Goal: Task Accomplishment & Management: Manage account settings

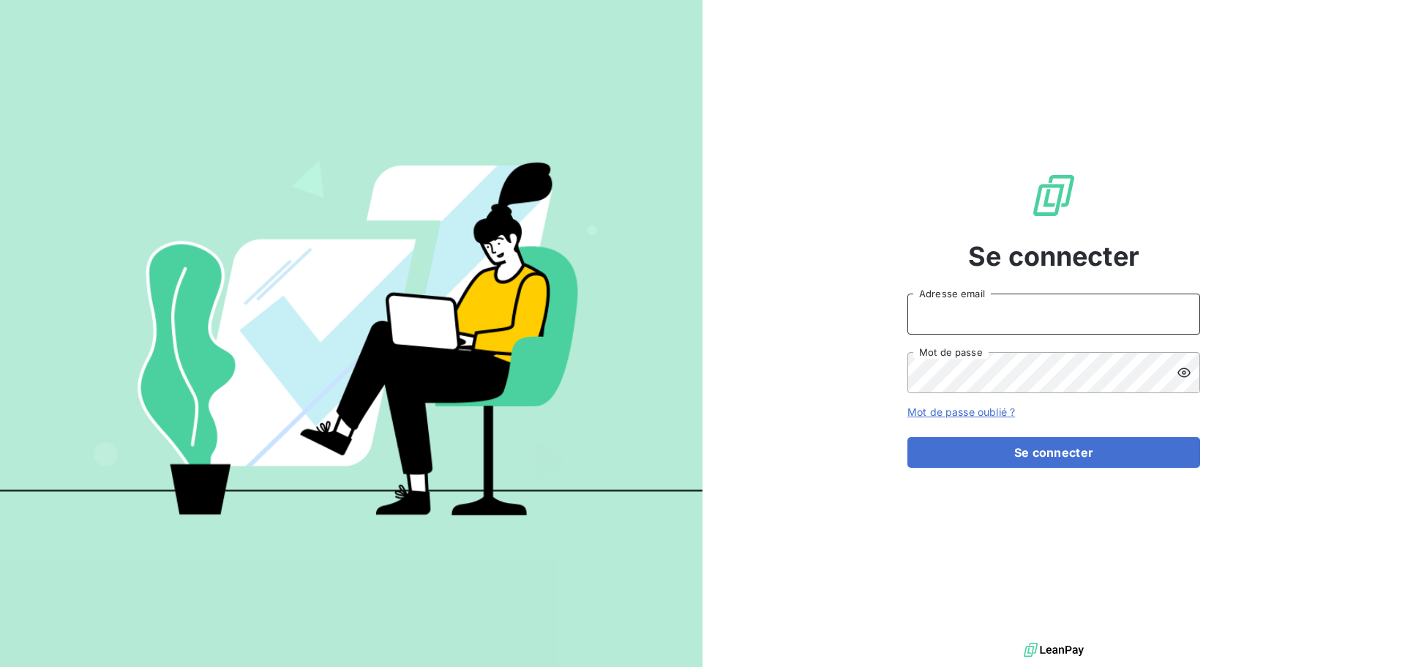
click at [1049, 310] on input "Adresse email" at bounding box center [1053, 313] width 293 height 41
type input "julie.poniedzialek@lorca.fr"
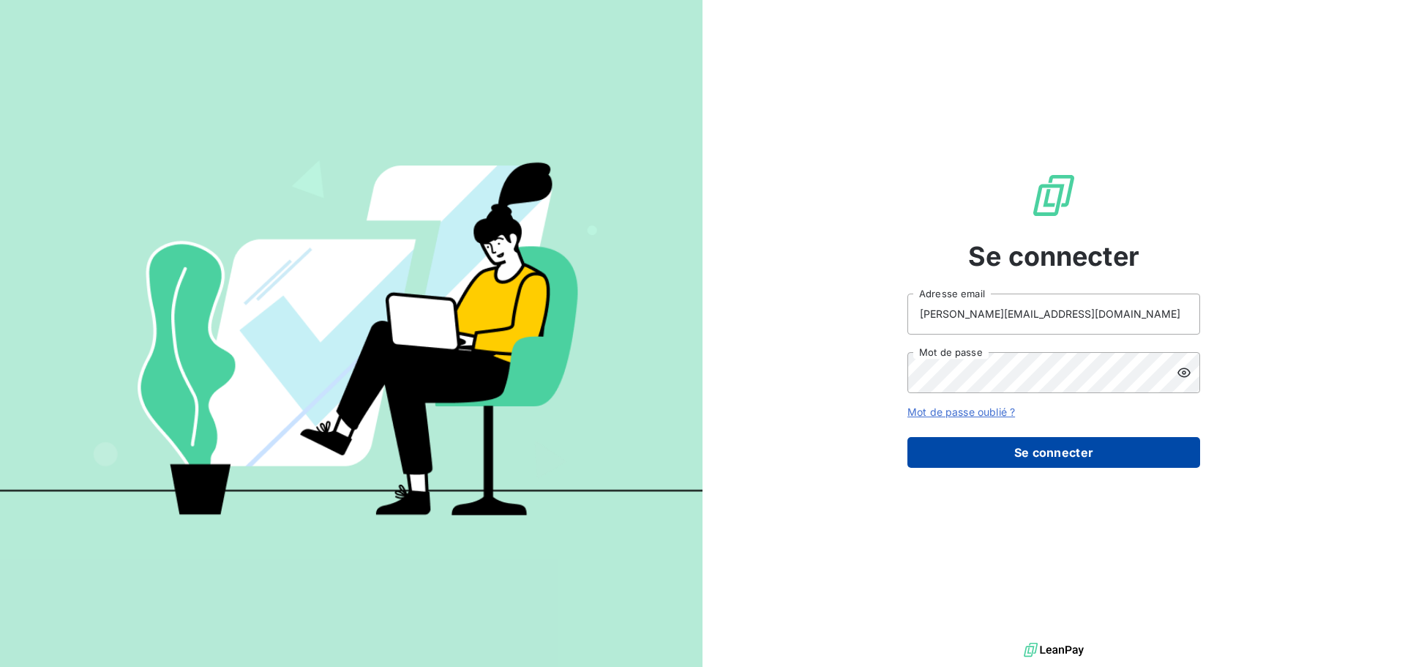
click at [1023, 438] on button "Se connecter" at bounding box center [1053, 452] width 293 height 31
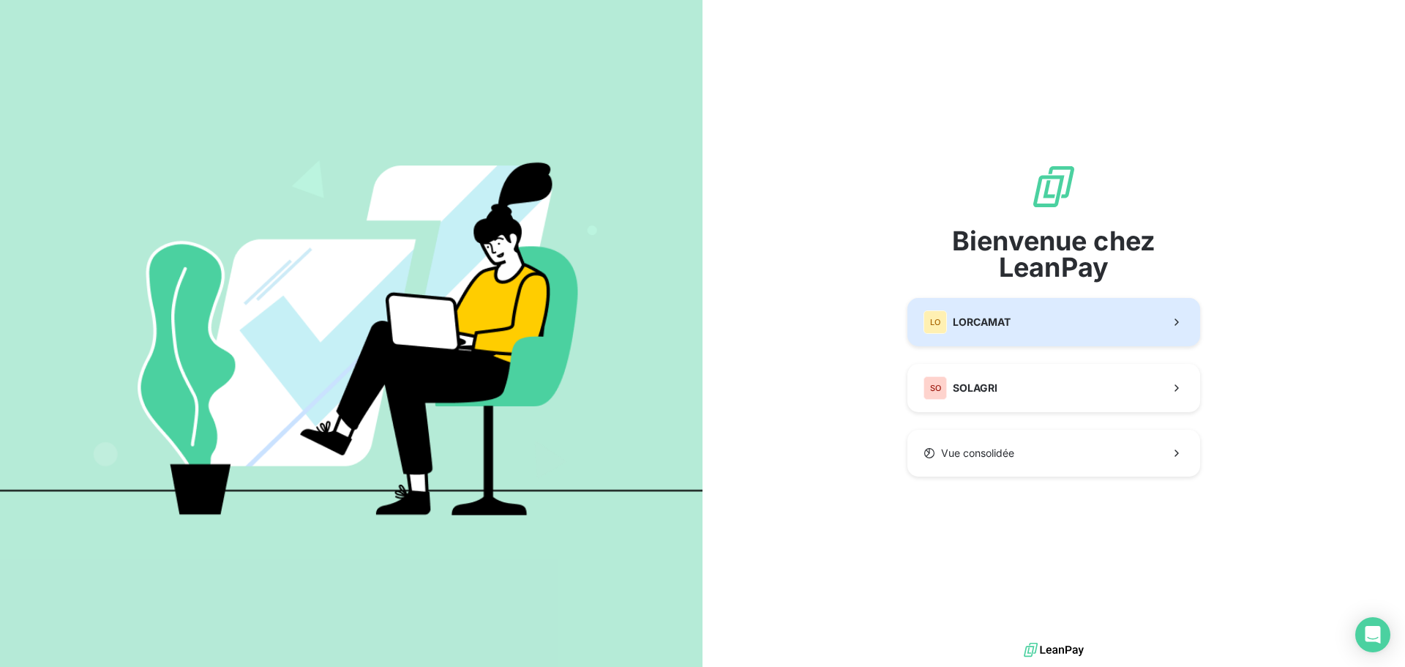
click at [1025, 310] on button "LO LORCAMAT" at bounding box center [1053, 322] width 293 height 48
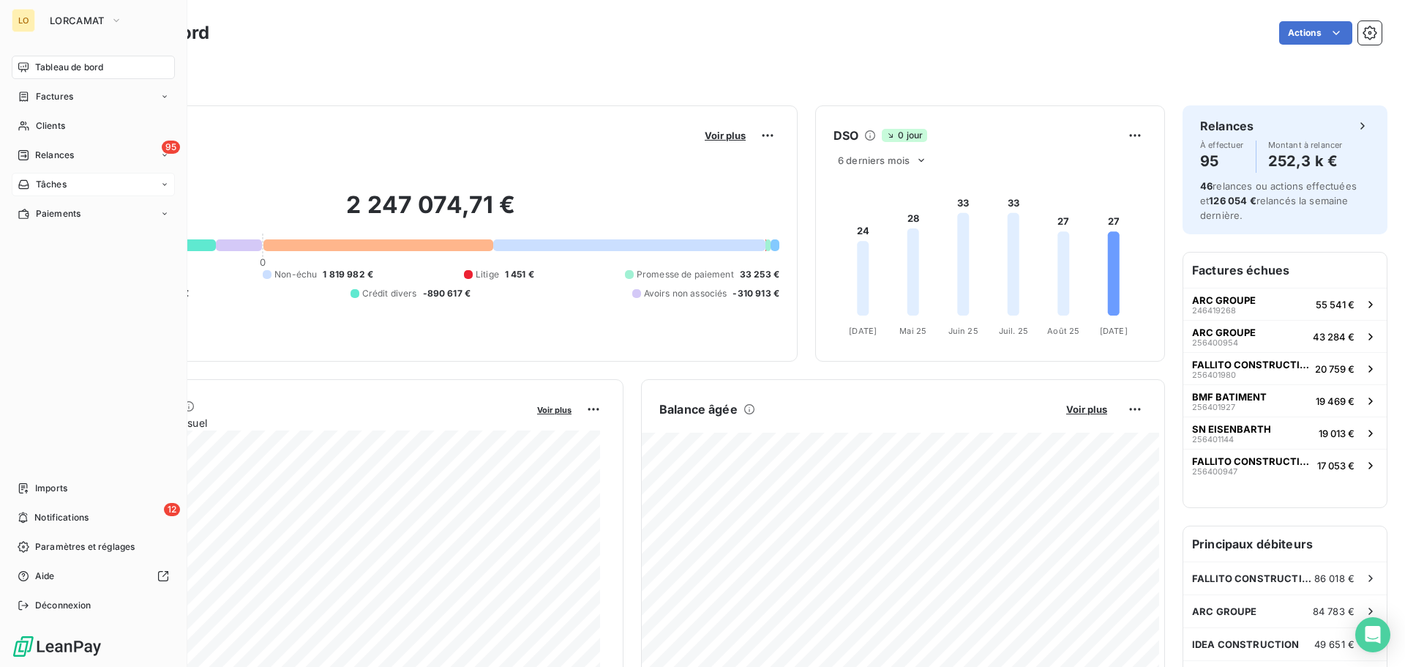
click at [65, 185] on span "Tâches" at bounding box center [51, 184] width 31 height 13
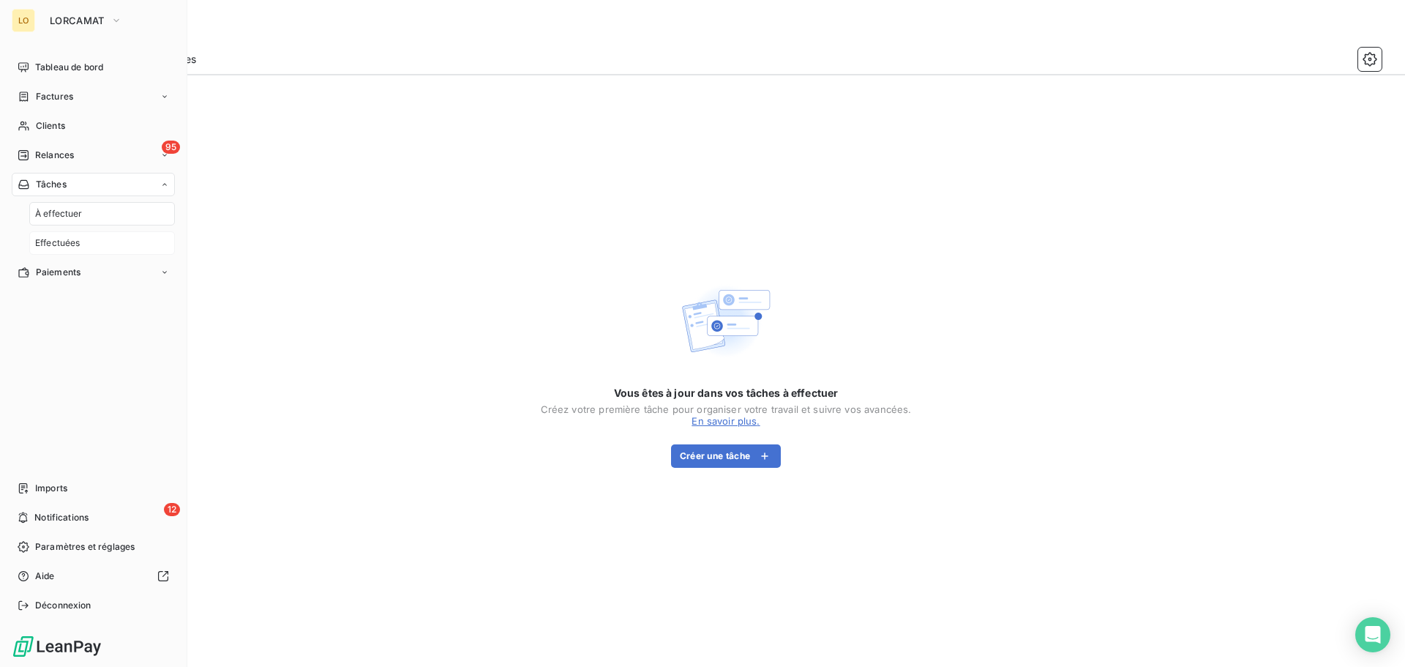
click at [54, 242] on span "Effectuées" at bounding box center [57, 242] width 45 height 13
drag, startPoint x: 61, startPoint y: 198, endPoint x: 62, endPoint y: 186, distance: 11.7
click at [62, 195] on div "Tâches À effectuer Effectuées" at bounding box center [93, 214] width 163 height 82
click at [58, 160] on span "Relances" at bounding box center [54, 155] width 39 height 13
click at [59, 125] on span "Clients" at bounding box center [50, 125] width 29 height 13
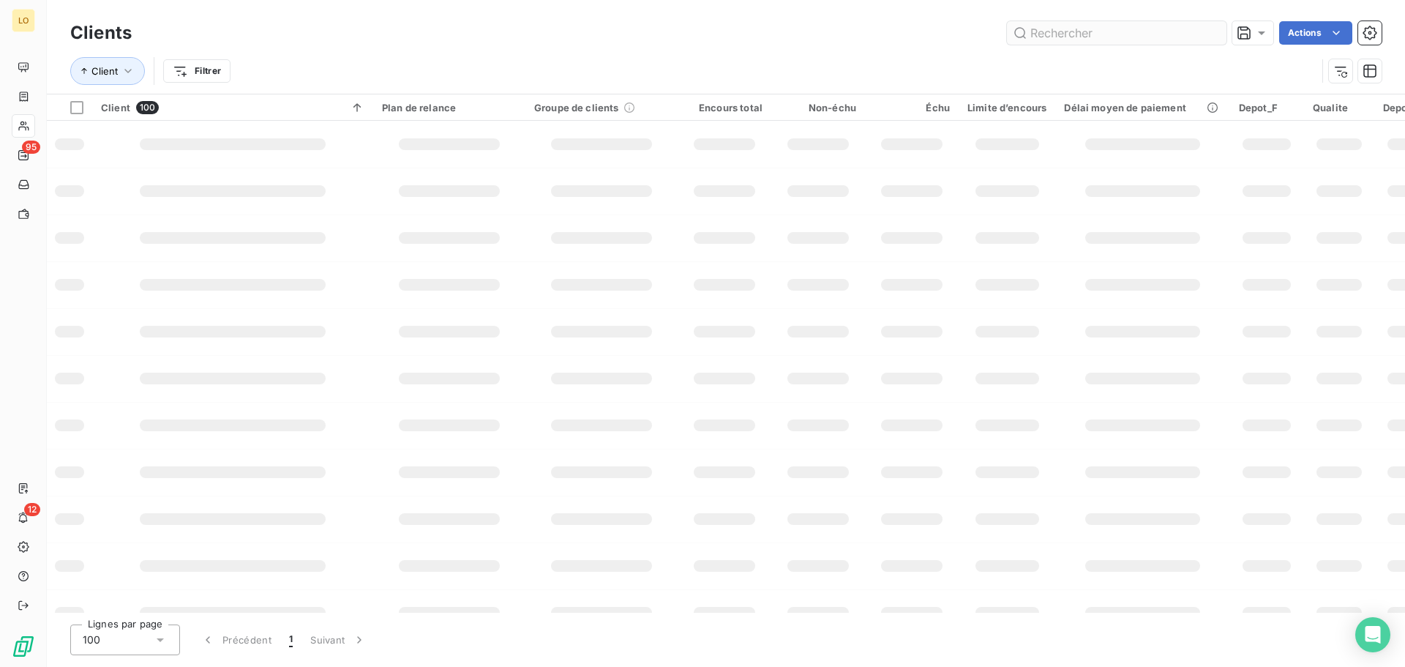
click at [1093, 27] on input "text" at bounding box center [1117, 32] width 220 height 23
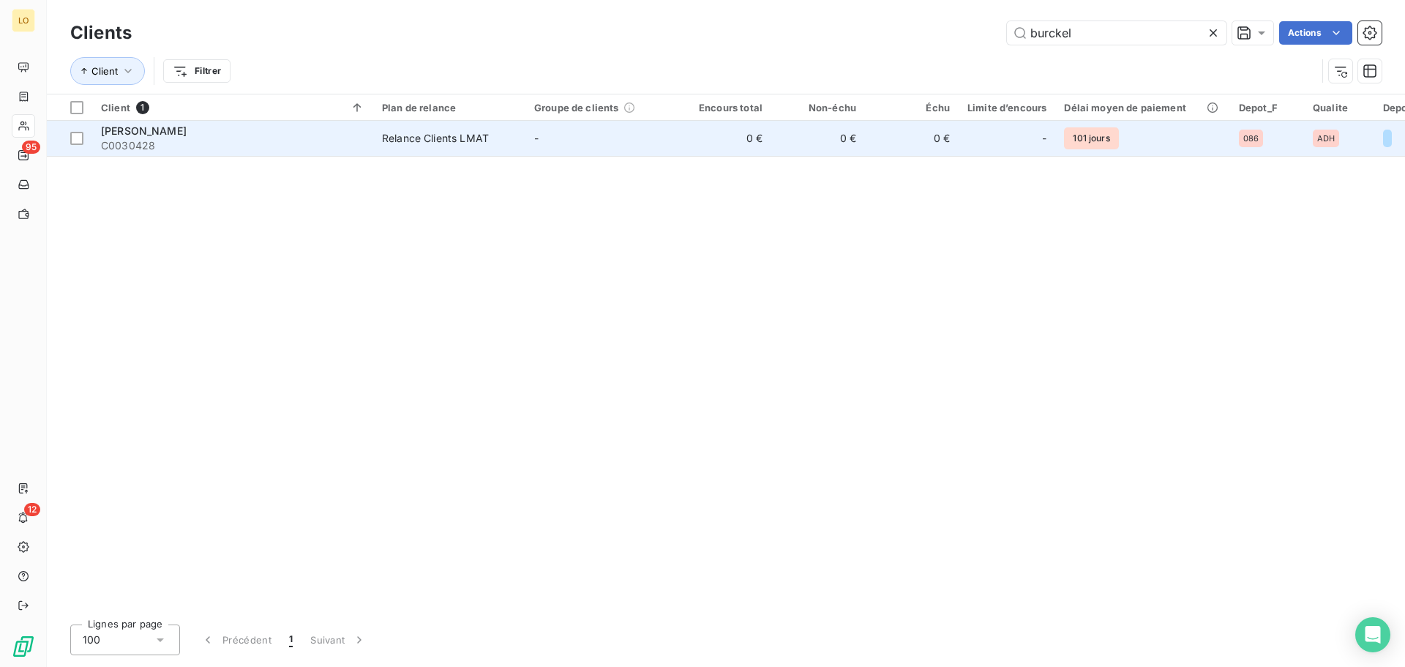
type input "burckel"
click at [344, 139] on span "C0030428" at bounding box center [232, 145] width 263 height 15
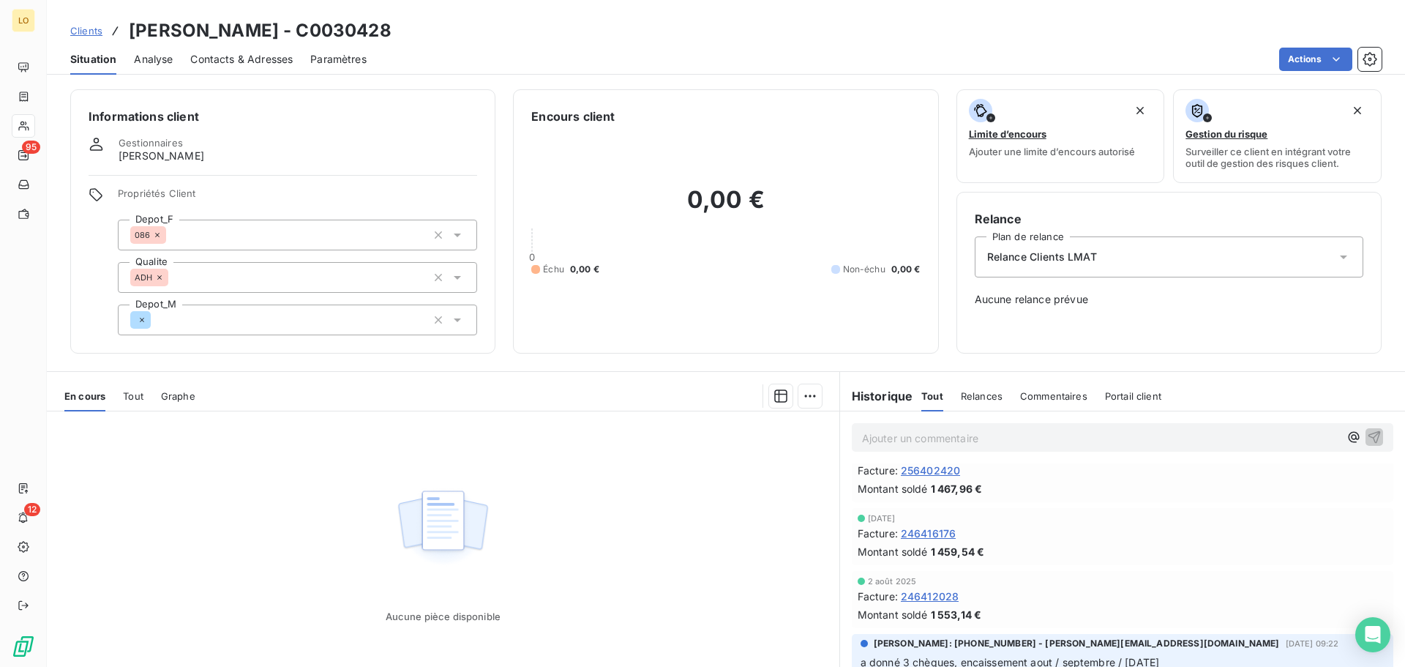
click at [124, 400] on span "Tout" at bounding box center [133, 396] width 20 height 12
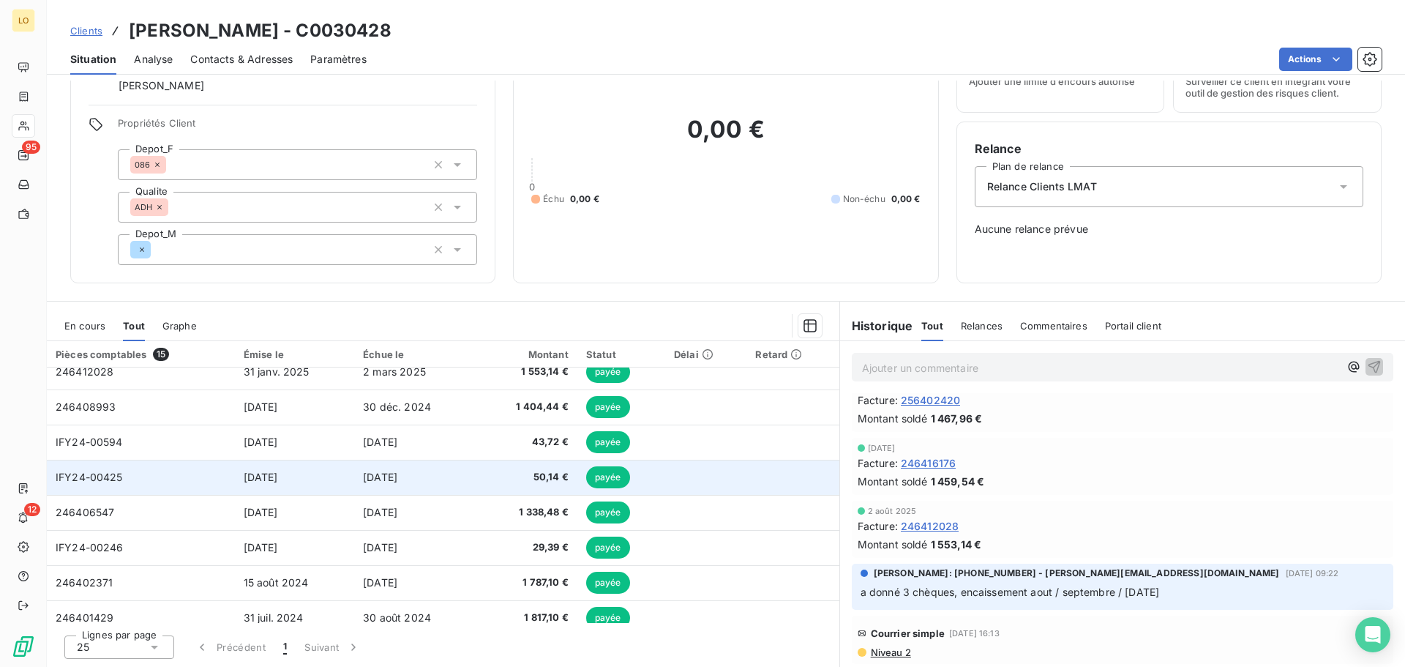
scroll to position [272, 0]
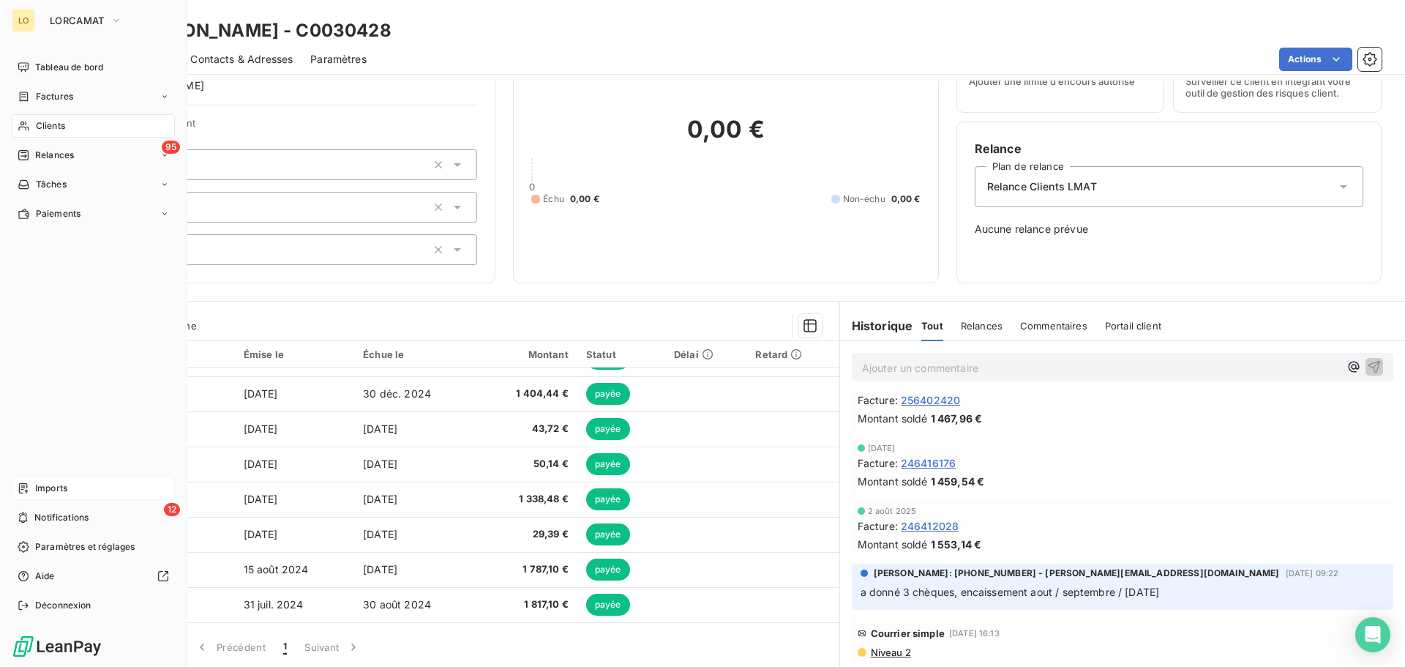
click at [60, 496] on div "Imports" at bounding box center [93, 487] width 163 height 23
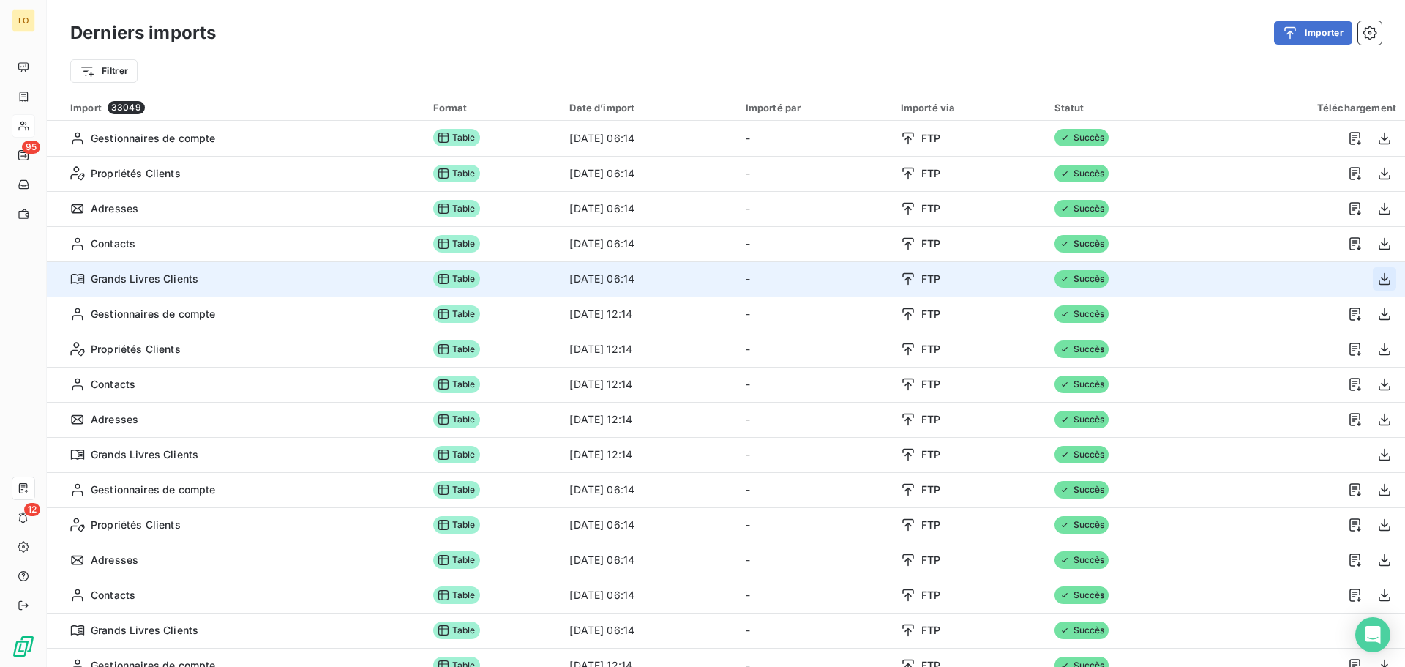
click at [1377, 282] on icon "button" at bounding box center [1384, 278] width 15 height 15
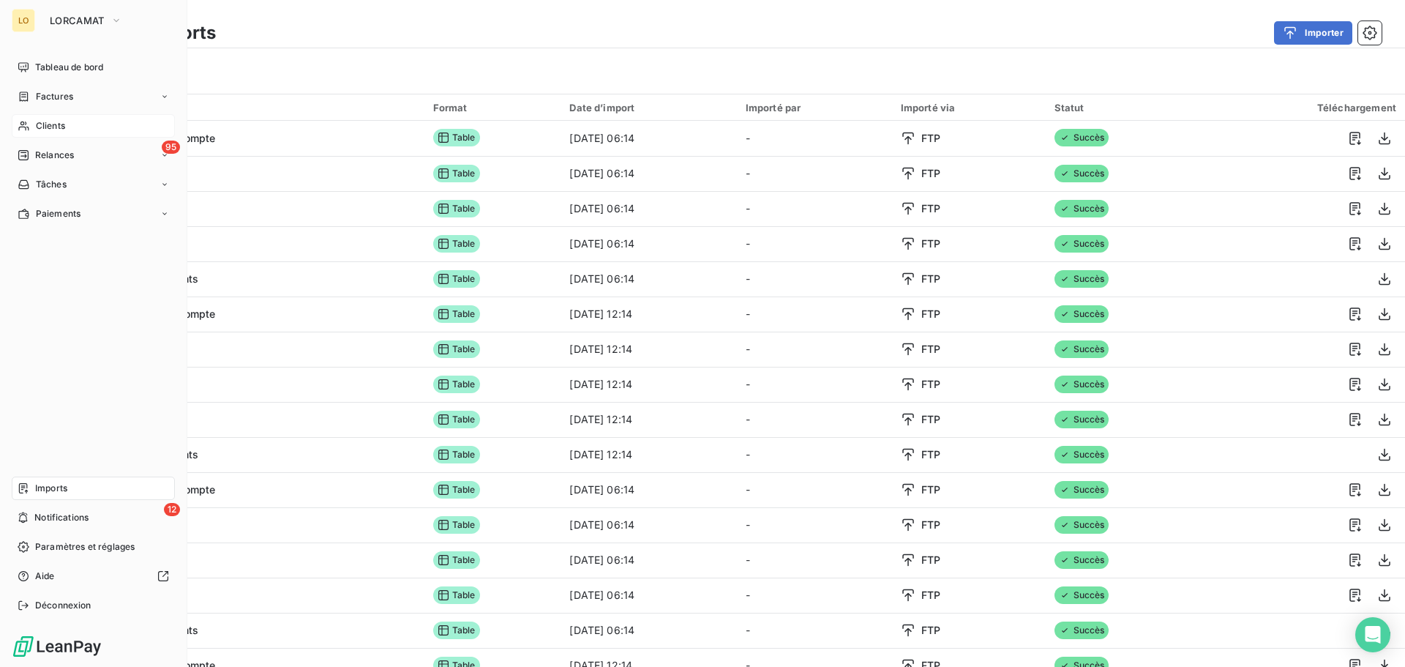
click at [62, 130] on span "Clients" at bounding box center [50, 125] width 29 height 13
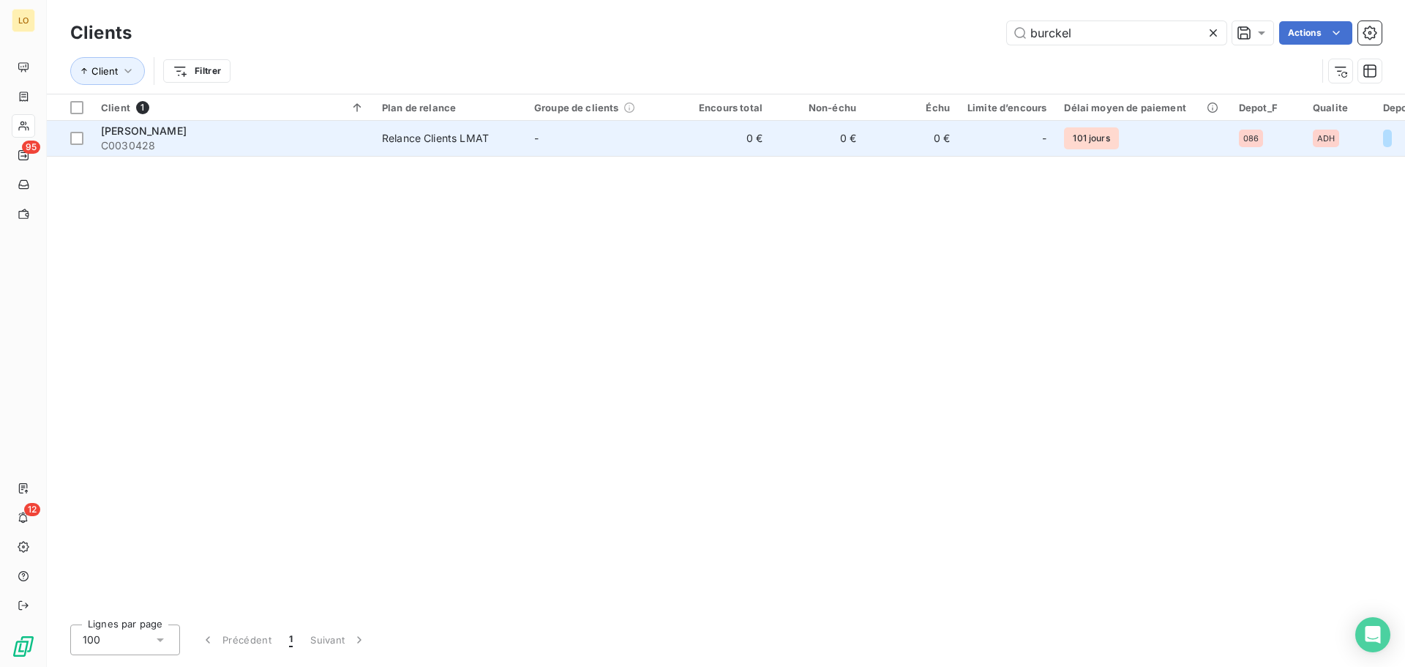
click at [419, 134] on div "Relance Clients LMAT" at bounding box center [435, 138] width 107 height 15
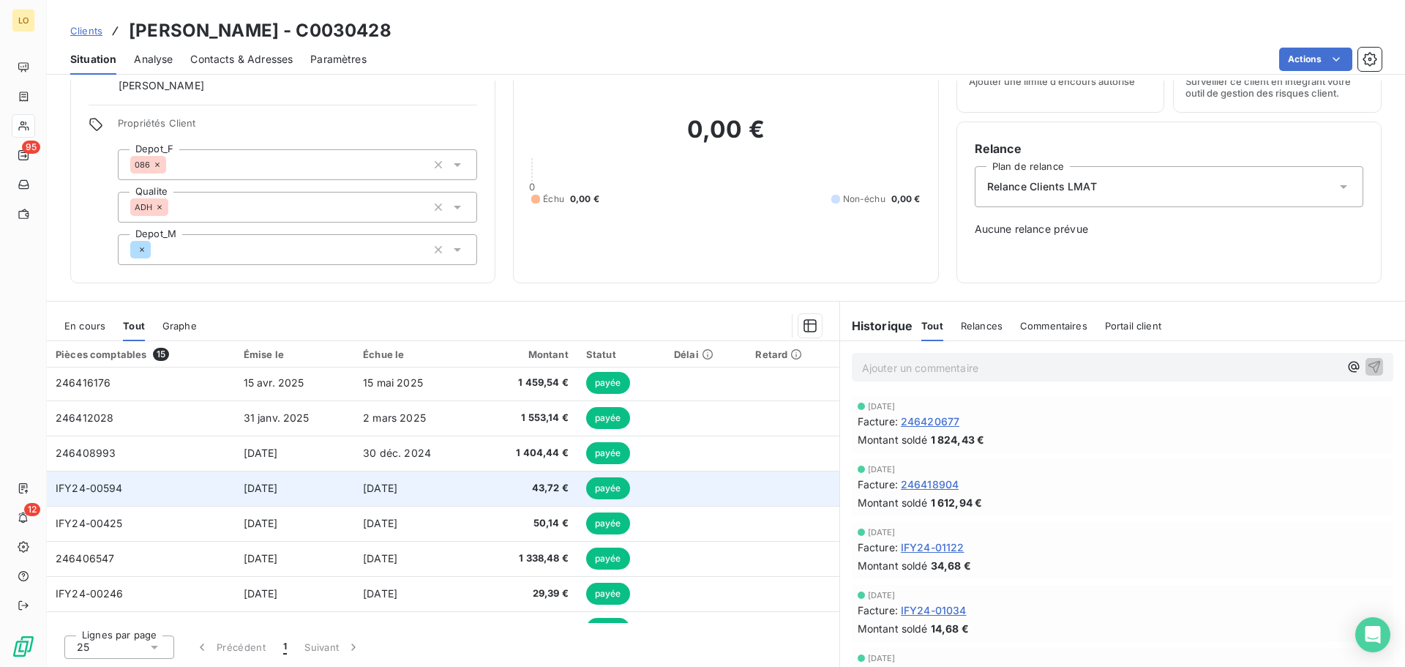
scroll to position [272, 0]
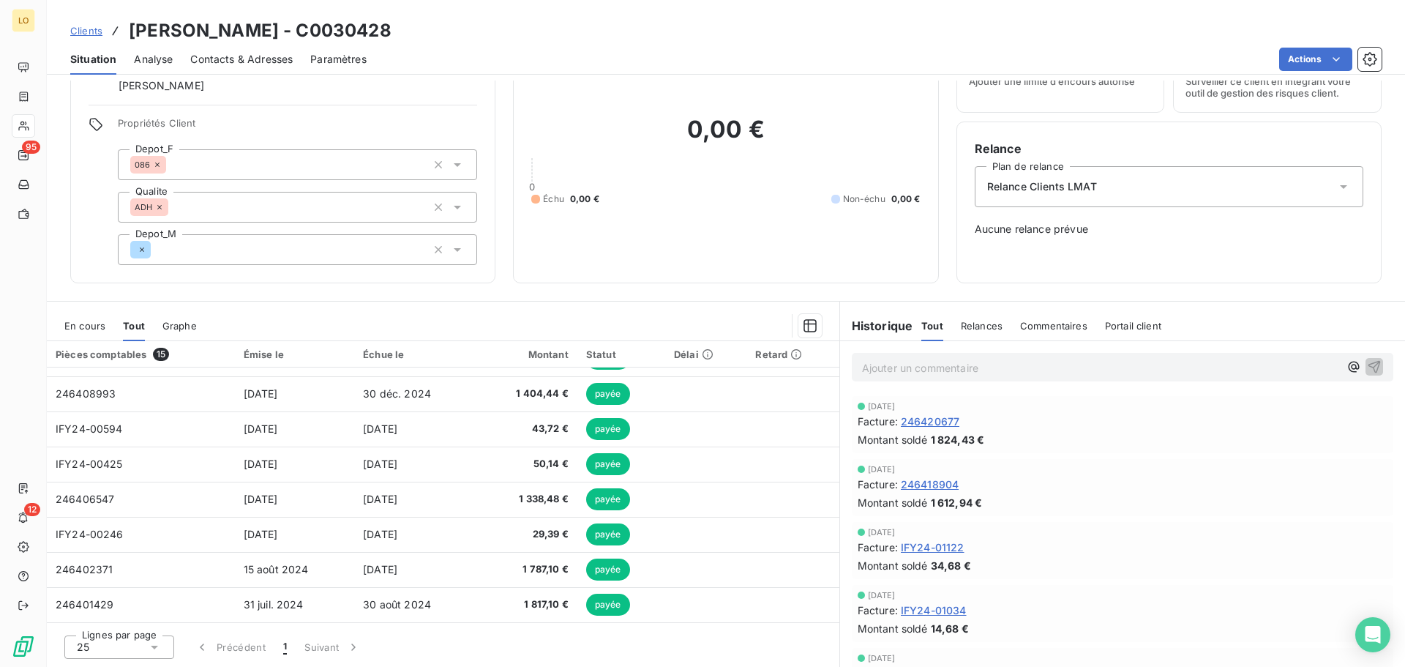
click at [178, 325] on span "Graphe" at bounding box center [179, 326] width 34 height 12
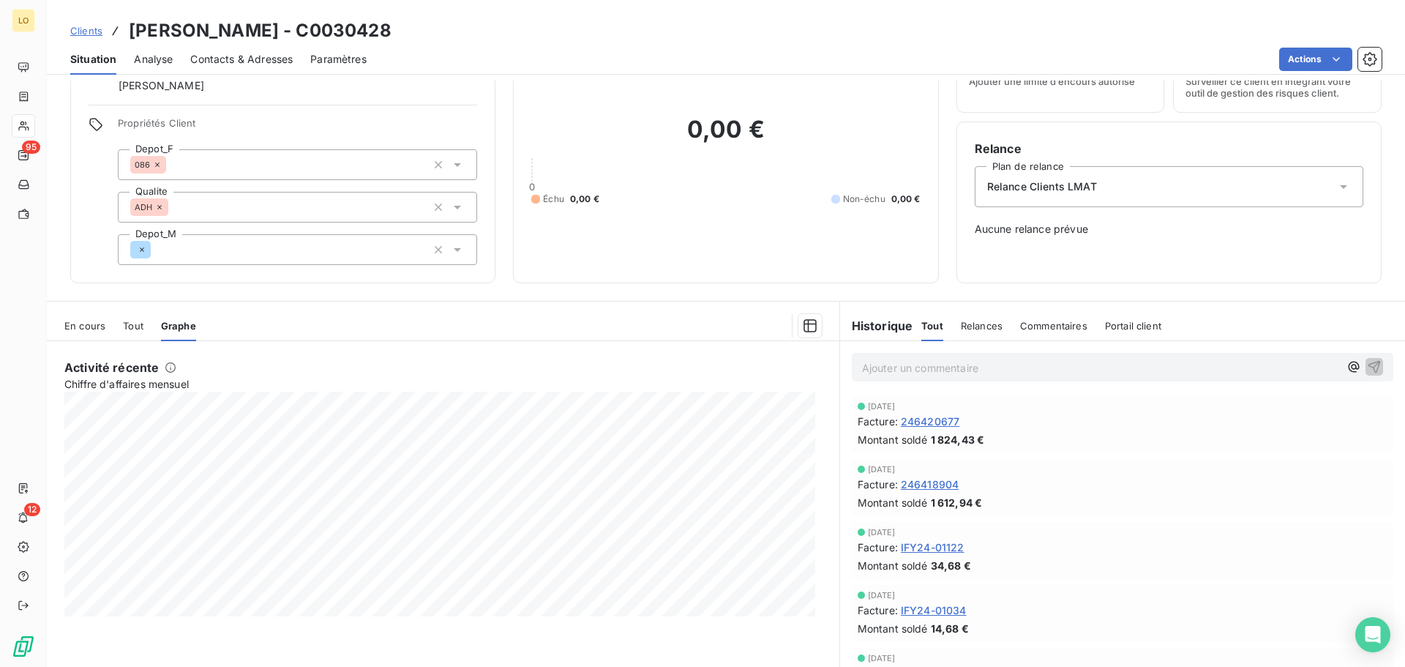
drag, startPoint x: 144, startPoint y: 328, endPoint x: 134, endPoint y: 329, distance: 10.3
click at [145, 328] on div "En cours Tout Graphe" at bounding box center [443, 325] width 793 height 31
click at [130, 329] on span "Tout" at bounding box center [133, 326] width 20 height 12
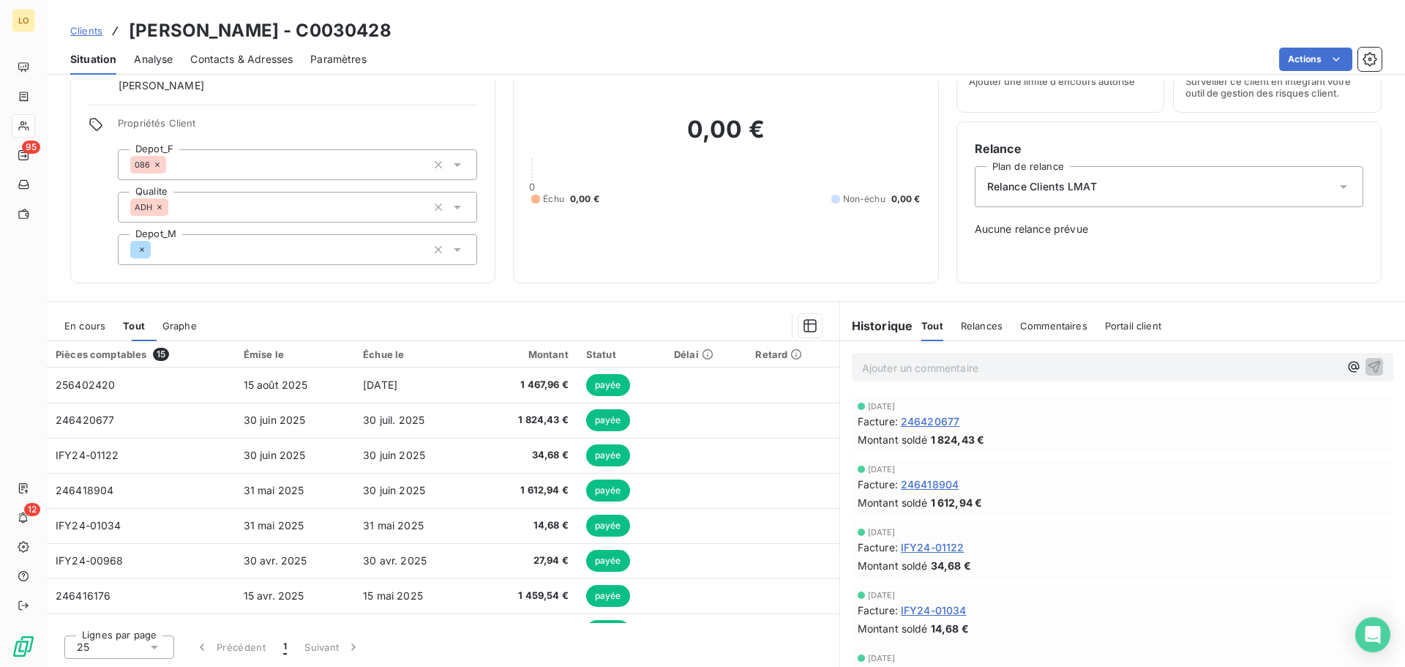
click at [89, 332] on div "En cours" at bounding box center [84, 325] width 41 height 31
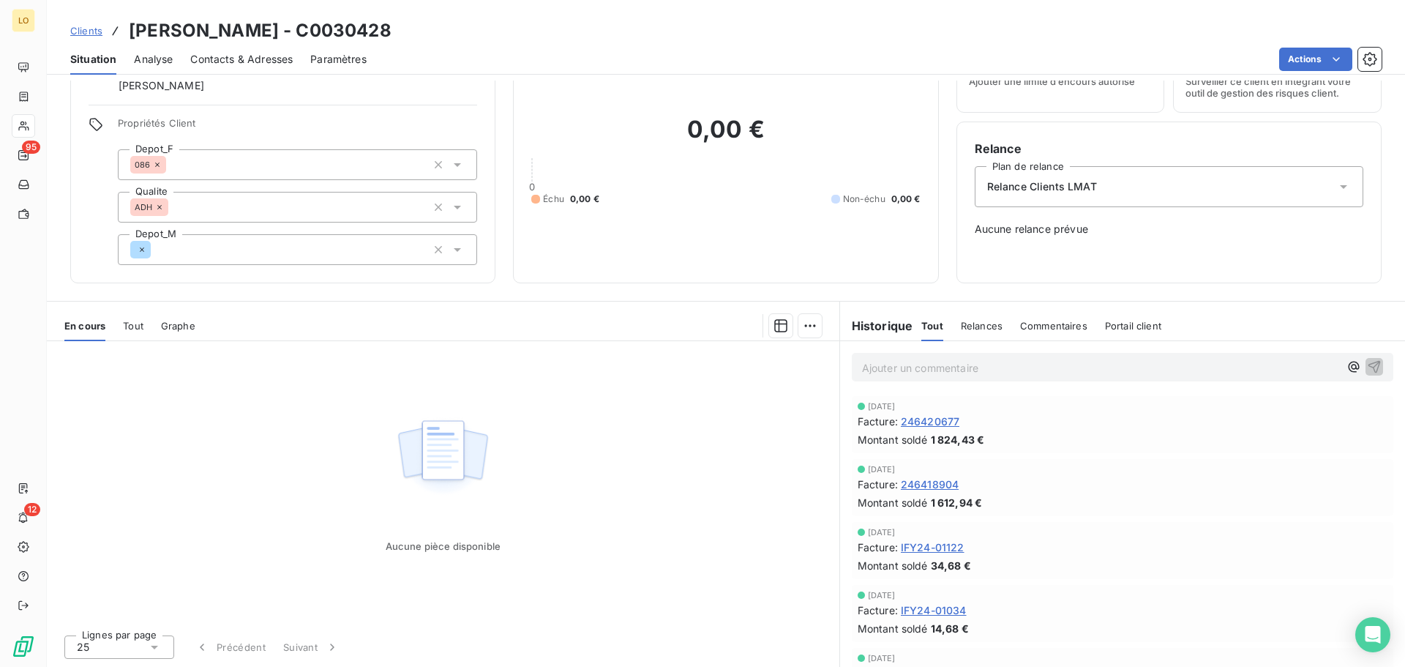
click at [126, 321] on span "Tout" at bounding box center [133, 326] width 20 height 12
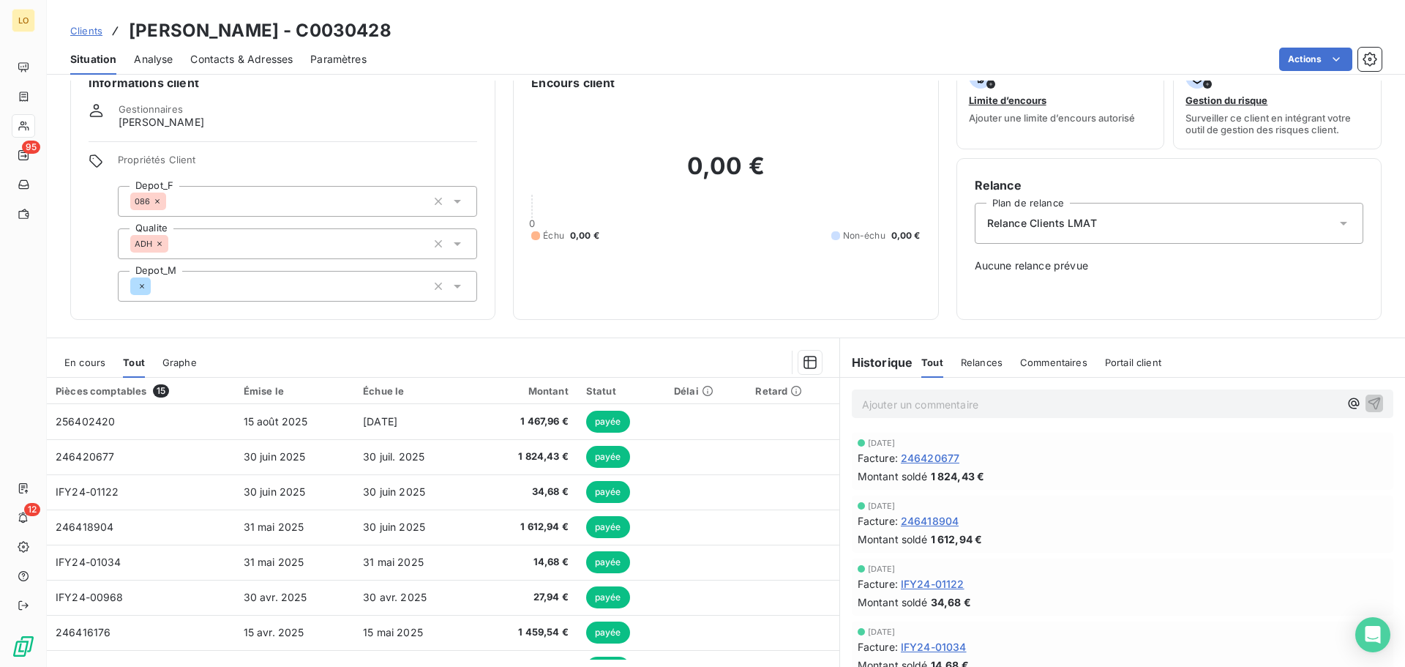
scroll to position [0, 0]
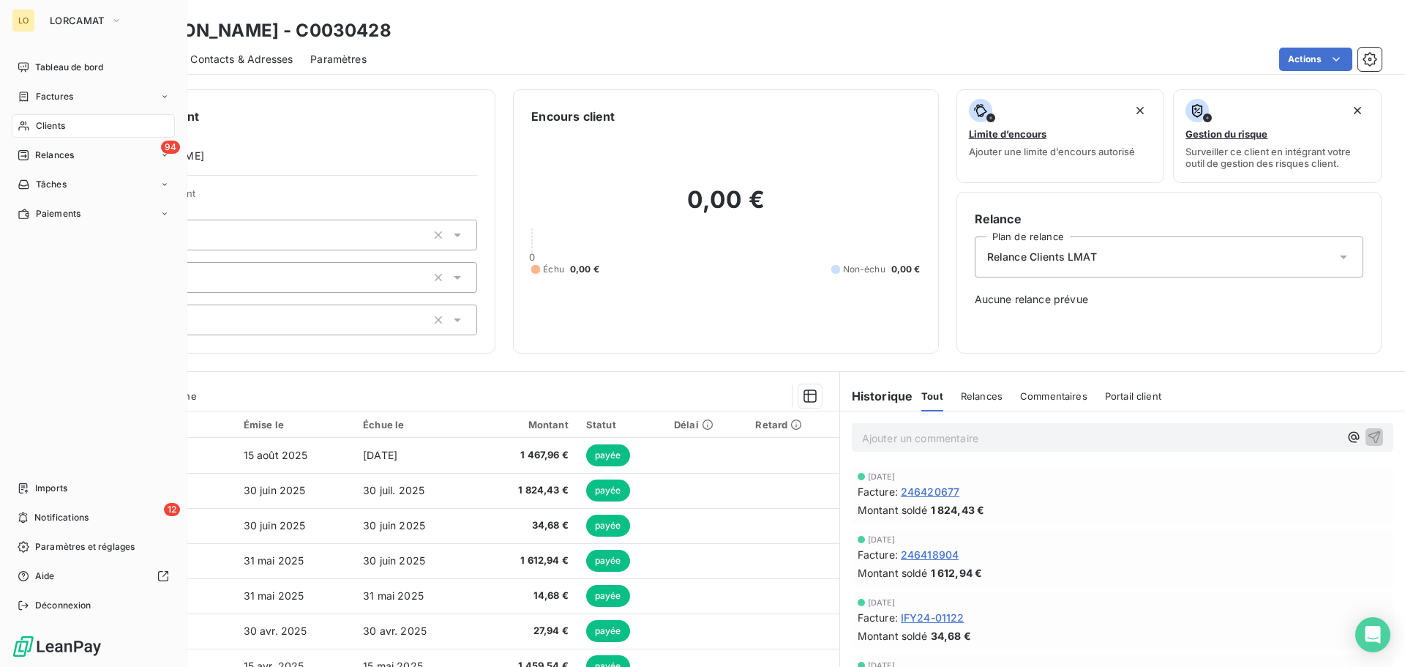
click at [0, 113] on html "LO LORCAMAT Tableau de bord Factures Clients 94 Relances Tâches Paiements Impor…" at bounding box center [702, 333] width 1405 height 667
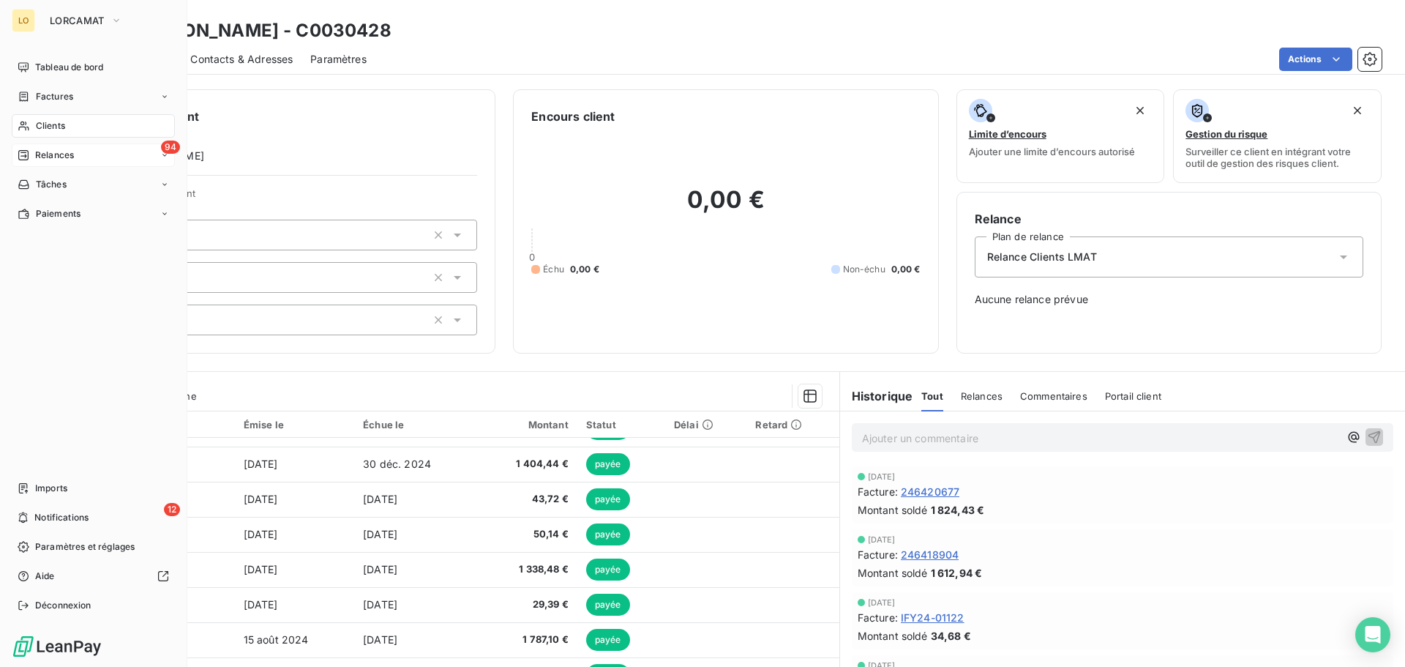
click at [46, 146] on div "94 Relances" at bounding box center [93, 154] width 163 height 23
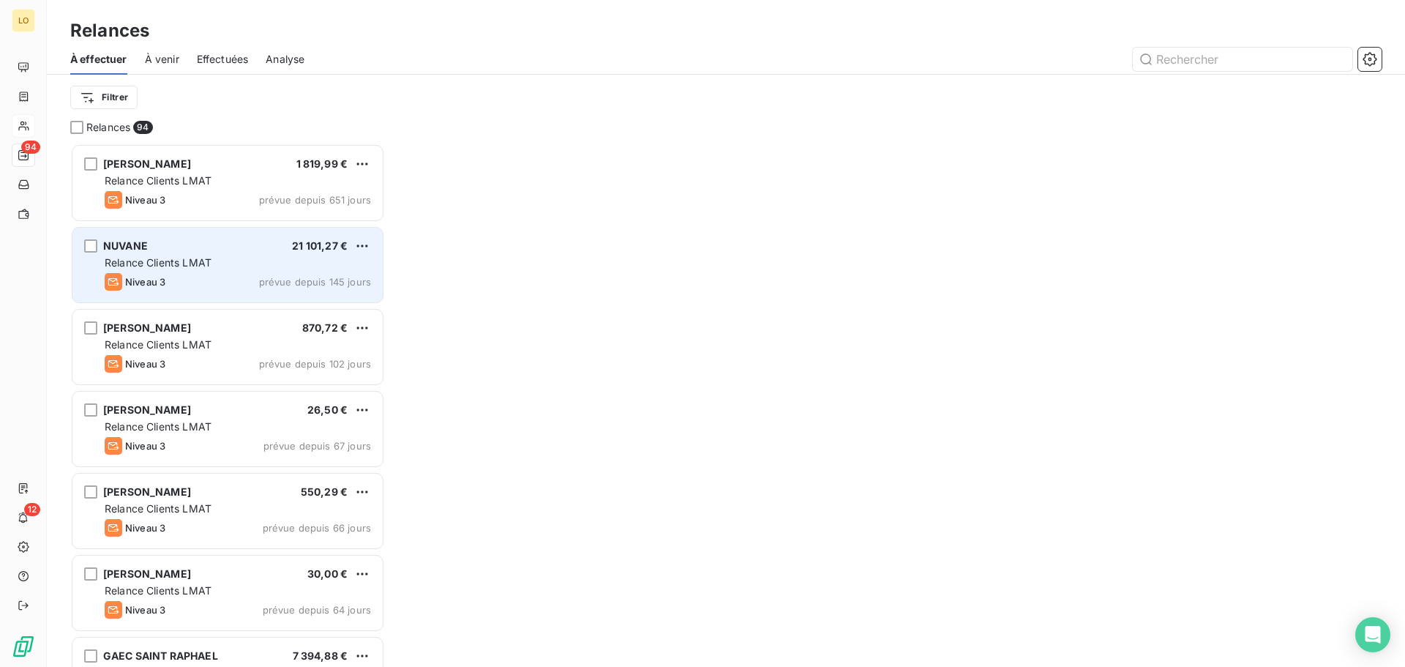
scroll to position [512, 304]
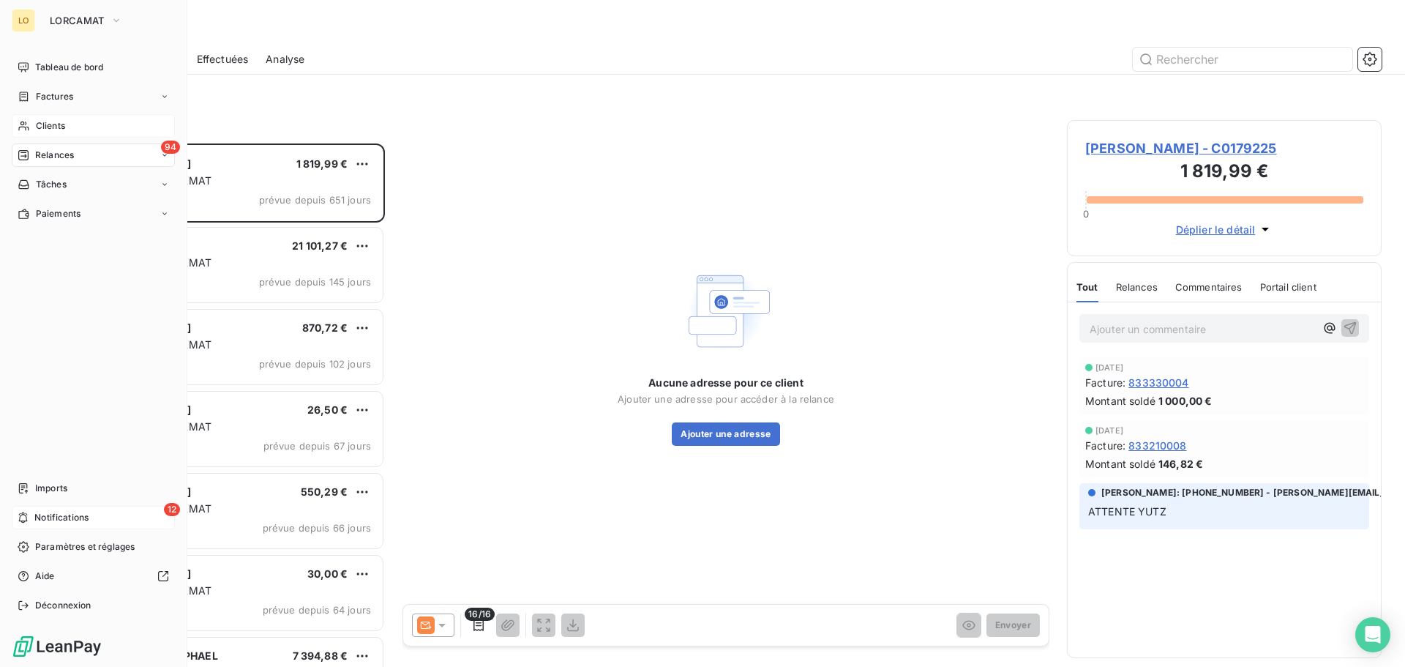
click at [61, 512] on span "Notifications" at bounding box center [61, 517] width 54 height 13
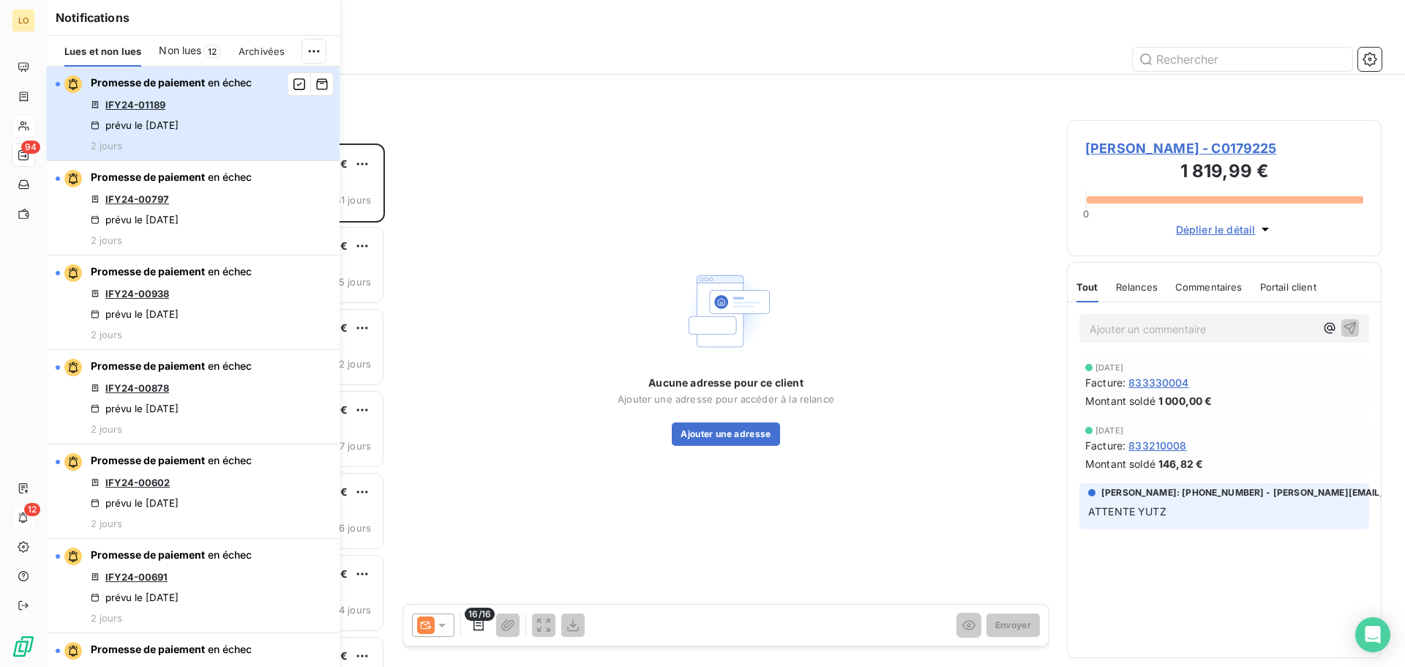
click at [157, 116] on div "Promesse de paiement en échec IFY24-01189 prévu le 5 sept. 2025 2 jours" at bounding box center [171, 113] width 161 height 76
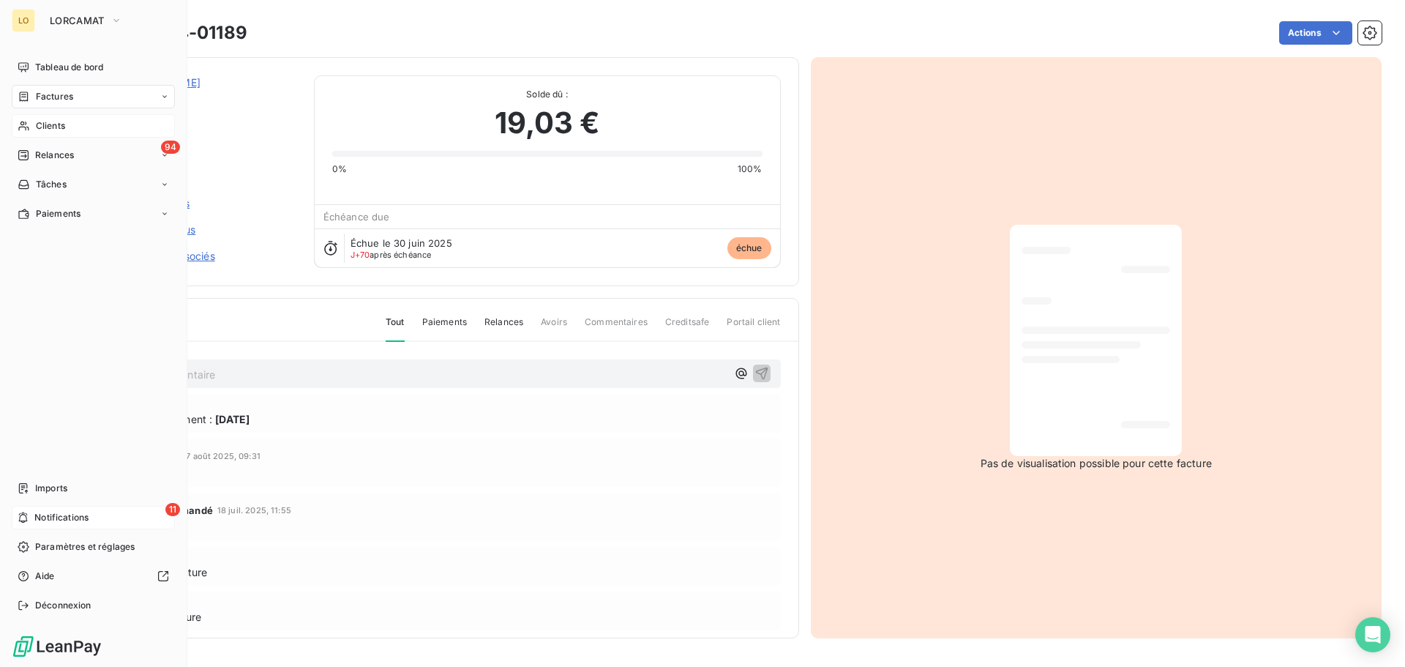
click at [75, 514] on span "Notifications" at bounding box center [61, 517] width 54 height 13
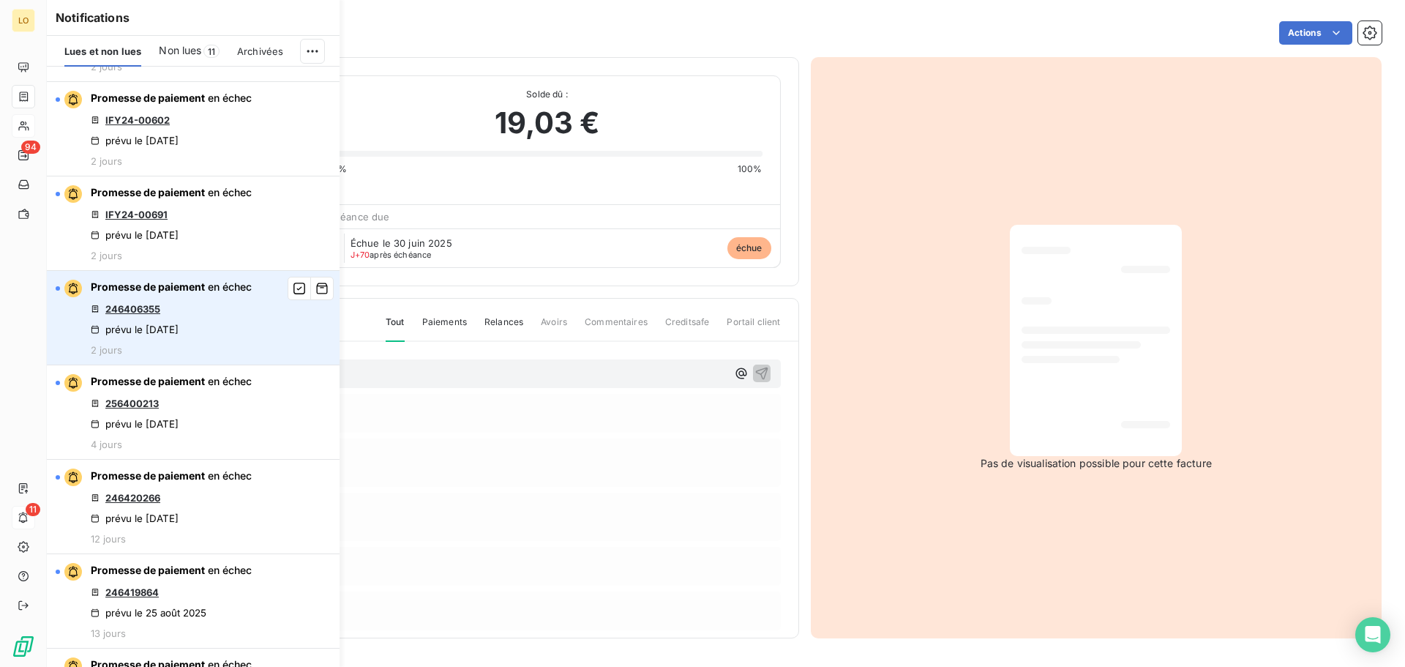
scroll to position [366, 0]
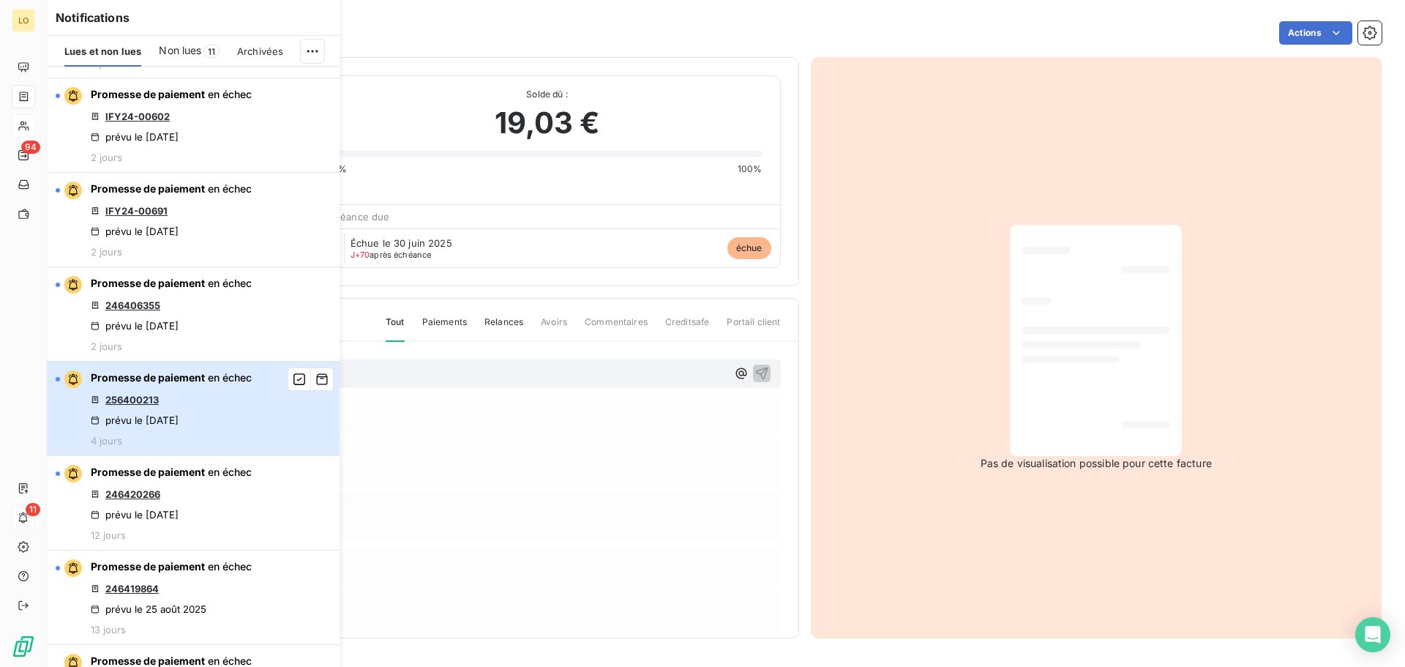
click at [203, 430] on div "Promesse de paiement en échec 256400213 prévu le 3 sept. 2025 4 jours" at bounding box center [171, 408] width 161 height 76
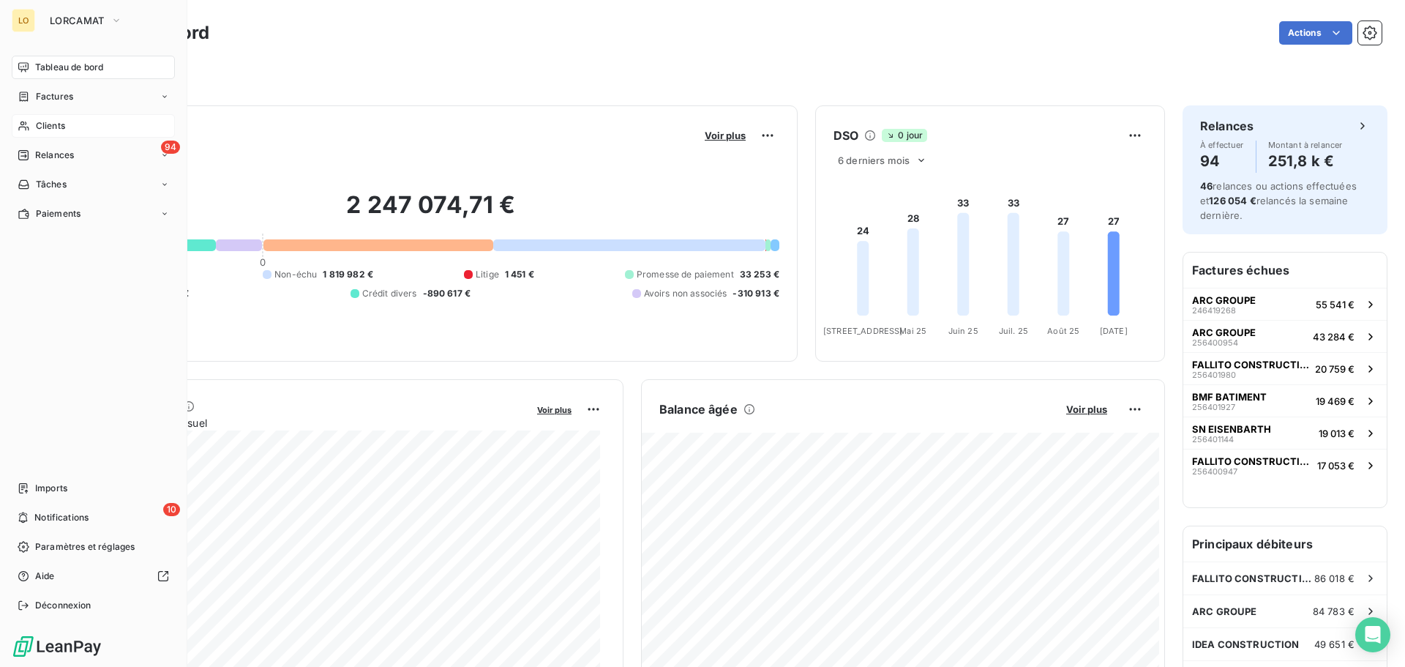
click at [83, 131] on div "Clients" at bounding box center [93, 125] width 163 height 23
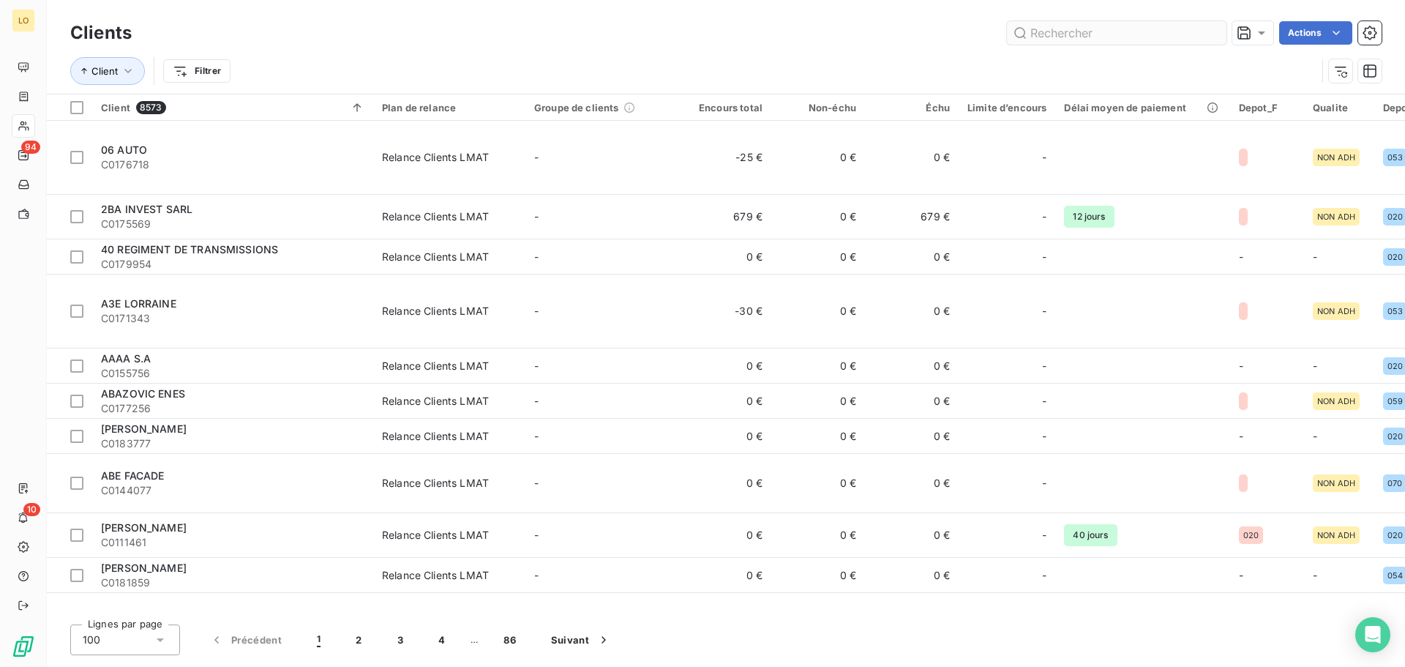
click at [1047, 35] on input "text" at bounding box center [1117, 32] width 220 height 23
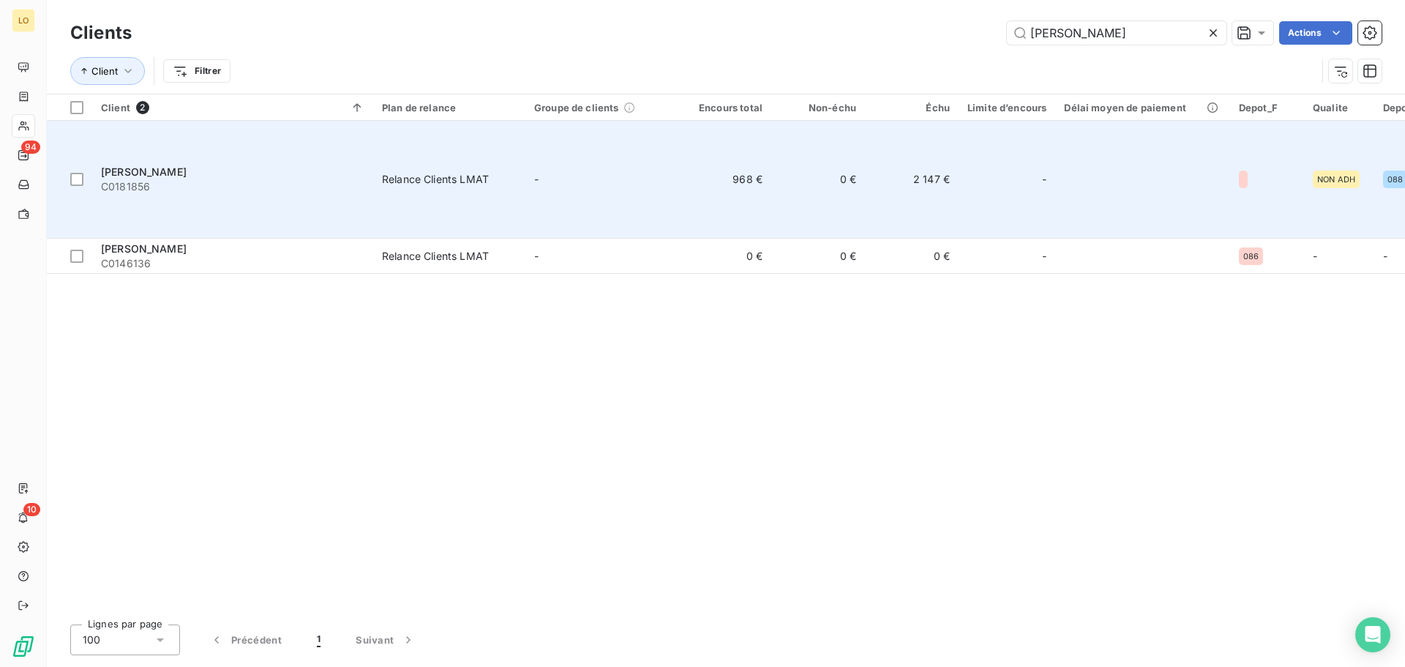
type input "[PERSON_NAME]"
click at [1059, 124] on td at bounding box center [1142, 180] width 174 height 118
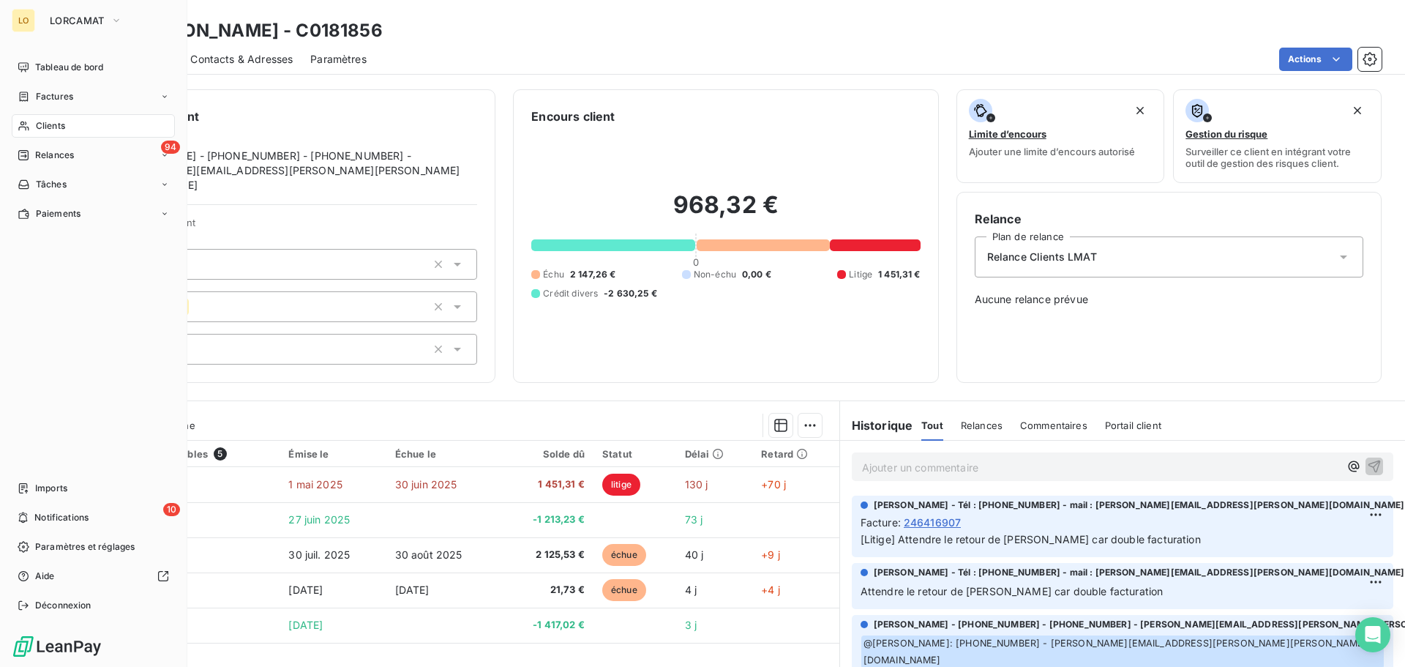
click at [124, 55] on div "LO LORCAMAT Tableau de bord Factures Clients 94 Relances Tâches Paiements Impor…" at bounding box center [93, 333] width 187 height 667
click at [95, 70] on span "Tableau de bord" at bounding box center [69, 67] width 68 height 13
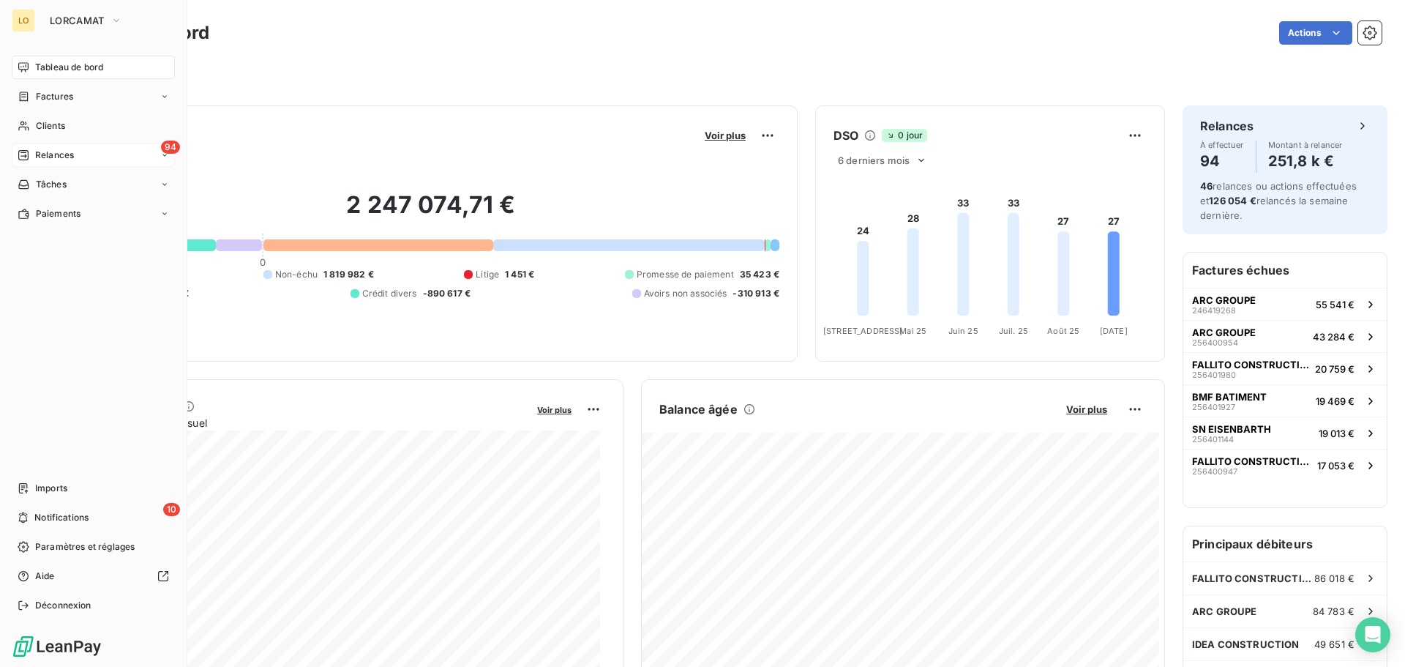
click at [42, 157] on span "Relances" at bounding box center [54, 155] width 39 height 13
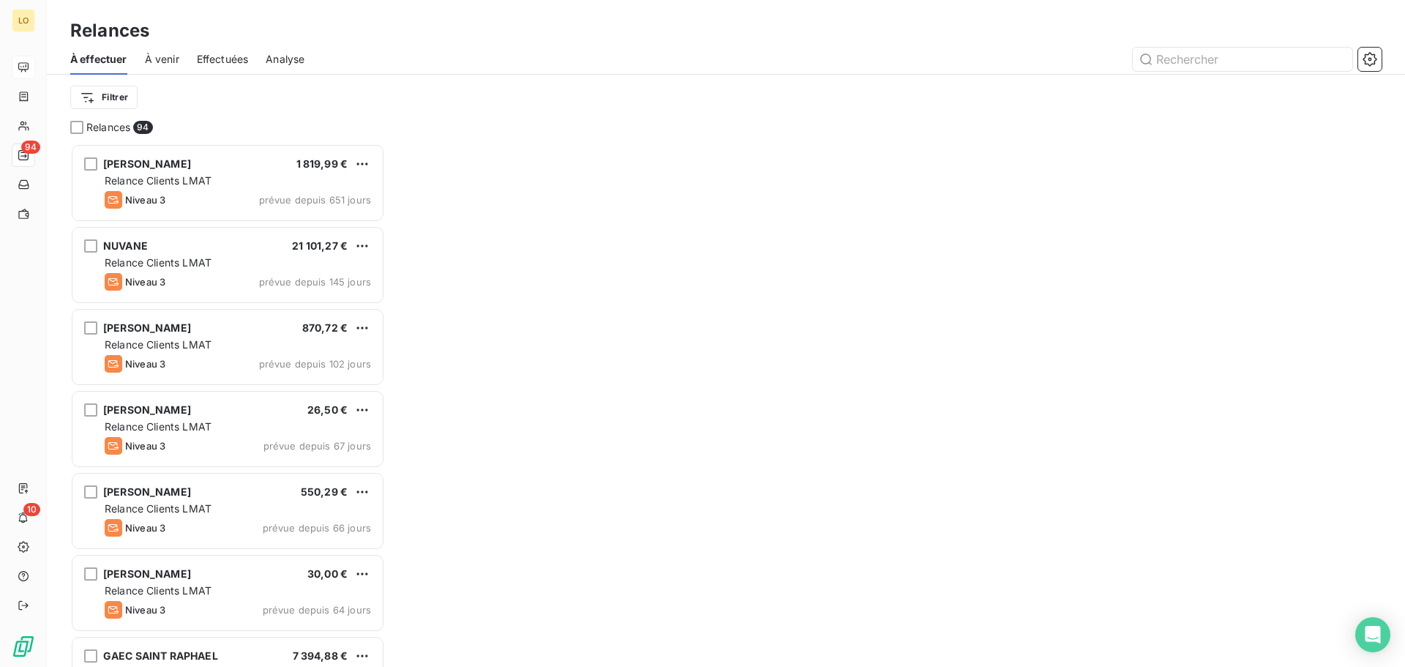
scroll to position [512, 304]
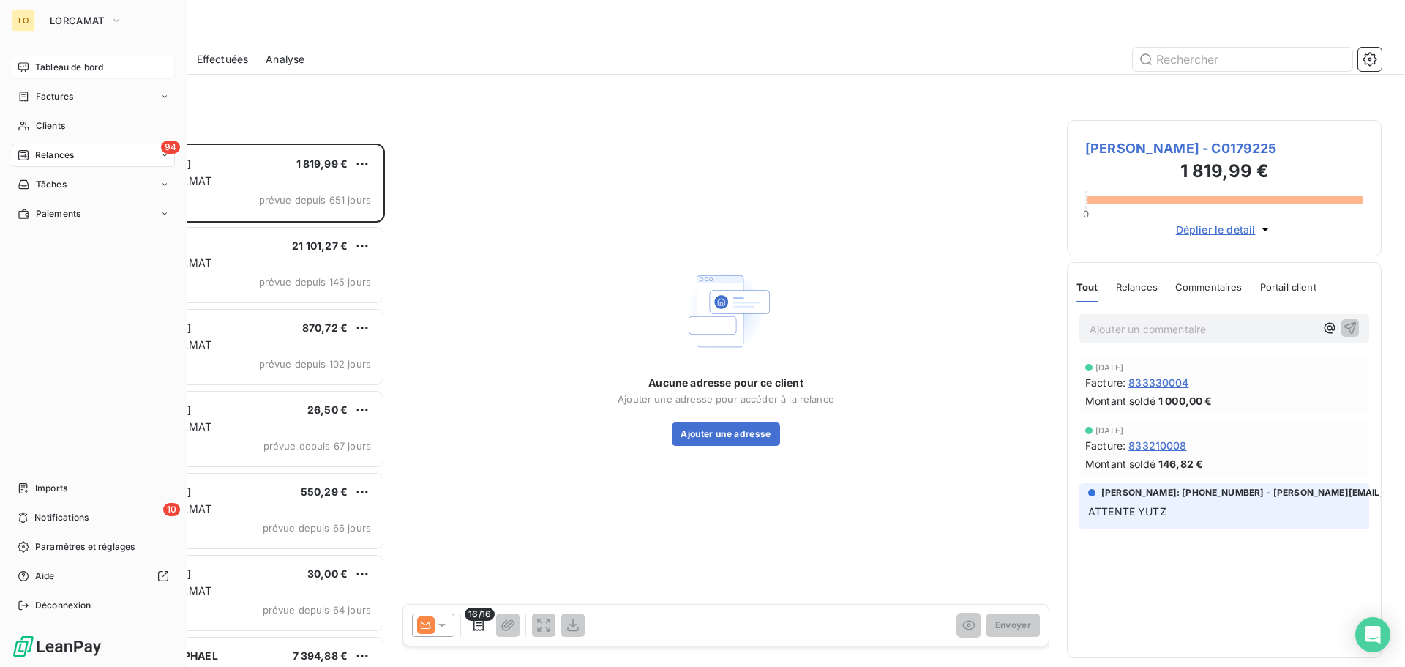
click at [67, 65] on span "Tableau de bord" at bounding box center [69, 67] width 68 height 13
